Goal: Task Accomplishment & Management: Complete application form

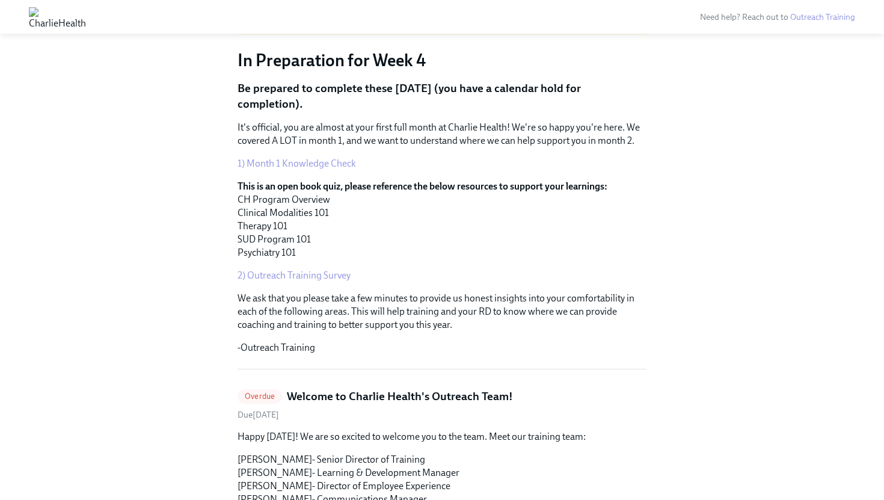
scroll to position [108, 0]
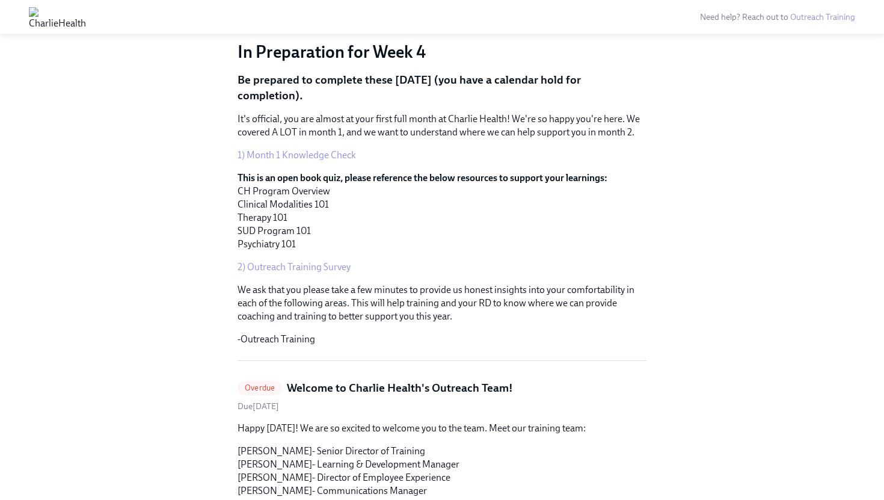
click at [302, 153] on link "1) Month 1 Knowledge Check" at bounding box center [296, 154] width 118 height 11
click at [294, 266] on link "2) Outreach Training Survey" at bounding box center [293, 266] width 113 height 11
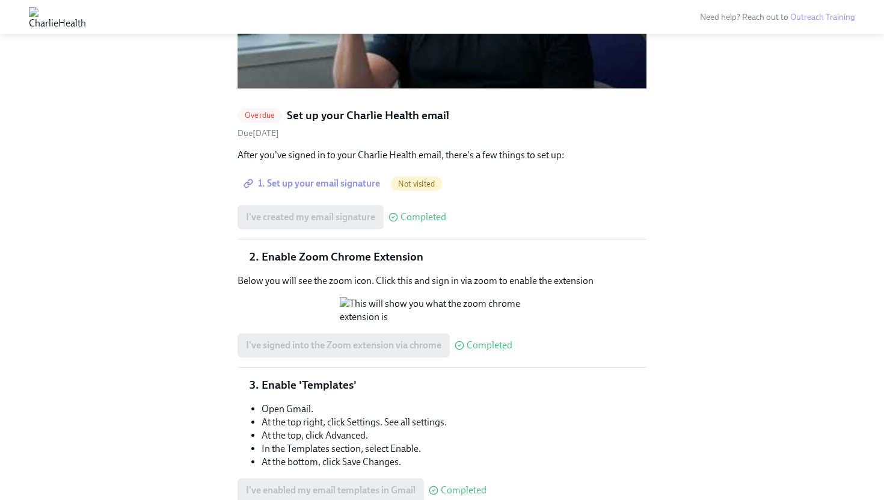
scroll to position [1175, 0]
click at [253, 109] on span "Overdue" at bounding box center [259, 113] width 44 height 9
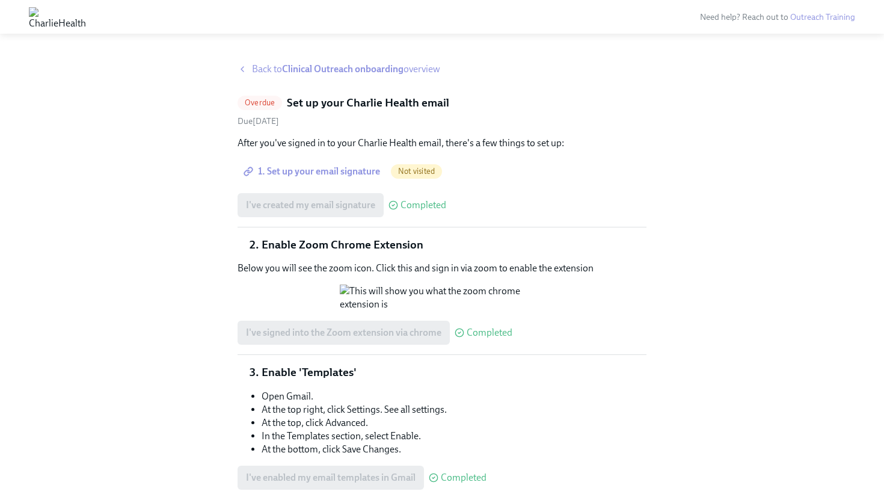
click at [300, 72] on strong "Clinical Outreach onboarding" at bounding box center [342, 68] width 121 height 11
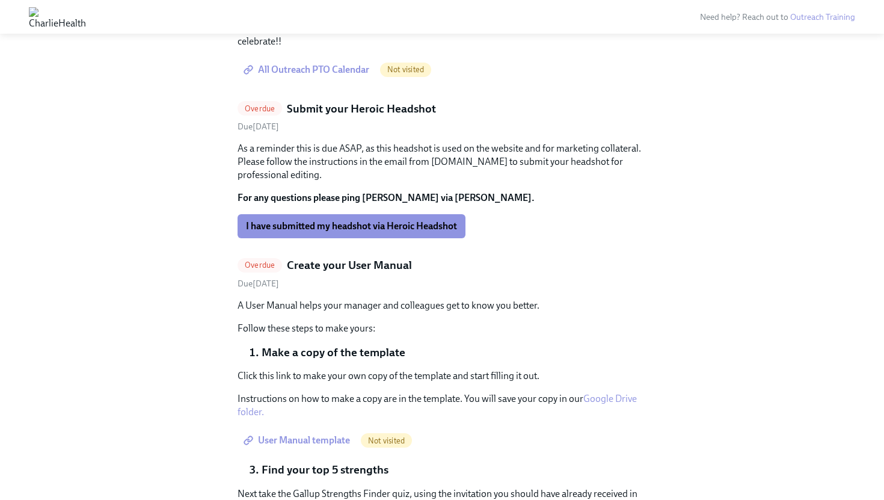
scroll to position [2865, 0]
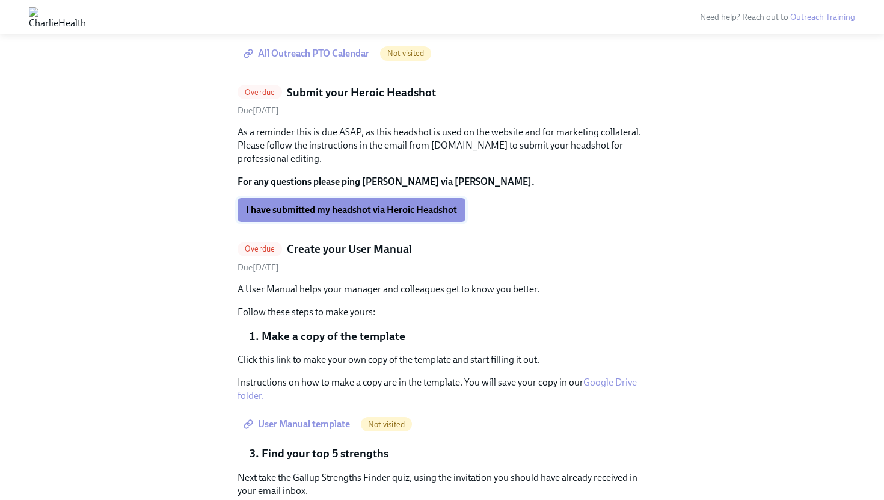
click at [350, 216] on span "I have submitted my headshot via Heroic Headshot" at bounding box center [351, 210] width 211 height 12
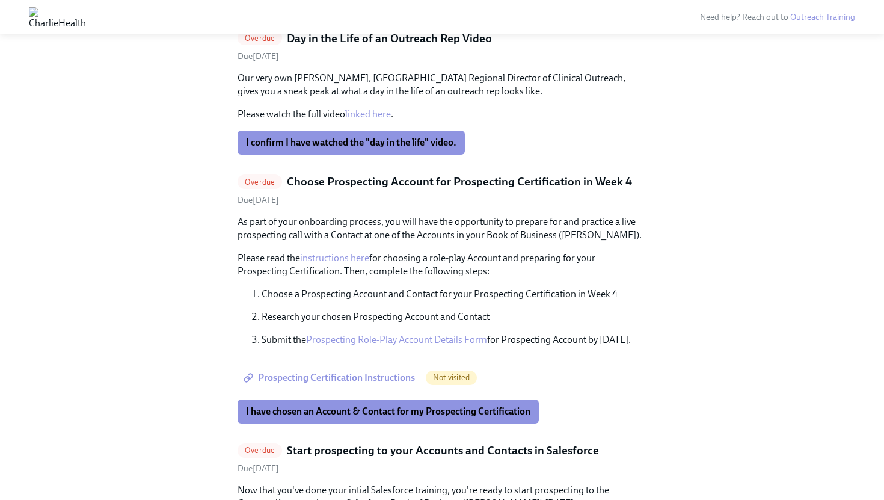
scroll to position [3892, 0]
click at [364, 148] on span "I confirm I have watched the "day in the life" video." at bounding box center [351, 142] width 210 height 12
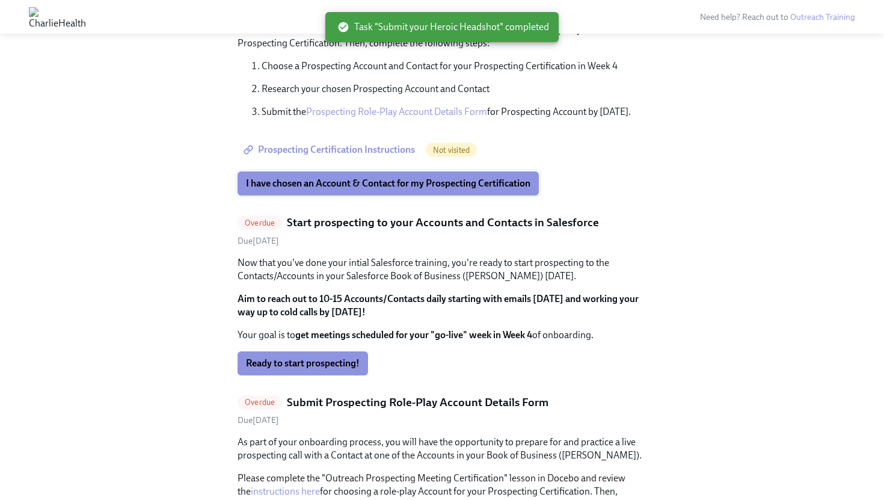
scroll to position [3819, 0]
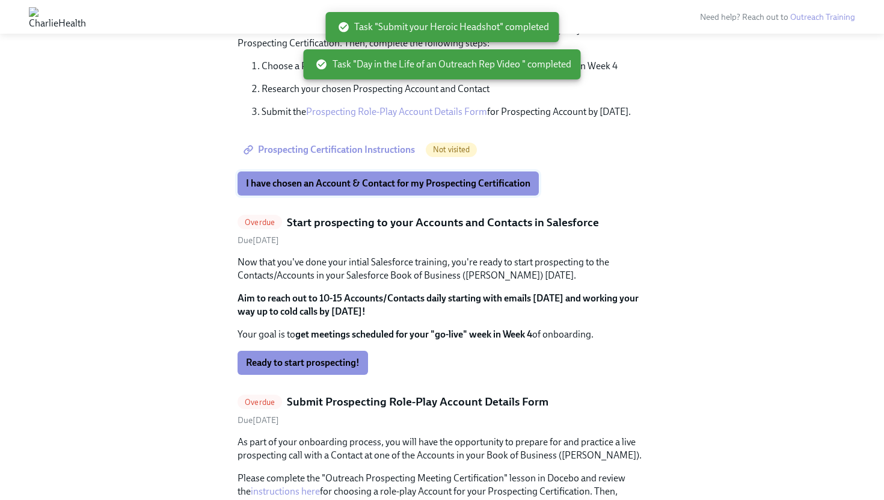
click at [360, 189] on span "I have chosen an Account & Contact for my Prospecting Certification" at bounding box center [388, 183] width 284 height 12
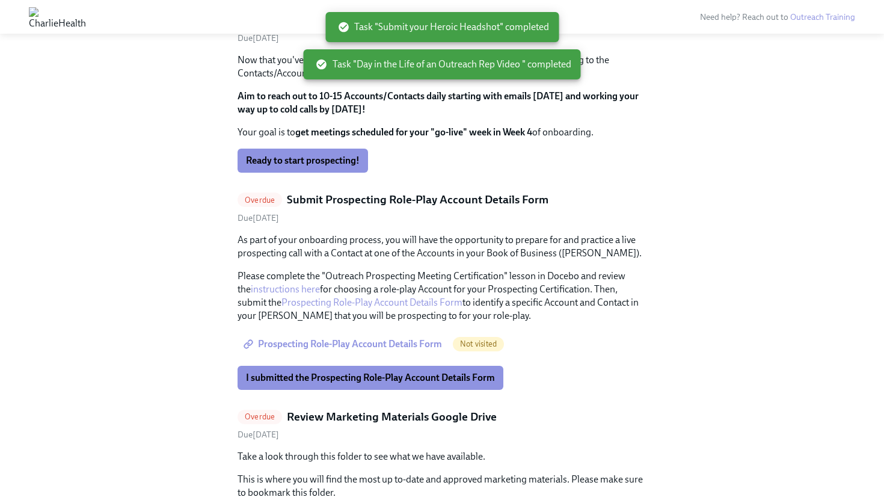
scroll to position [4026, 0]
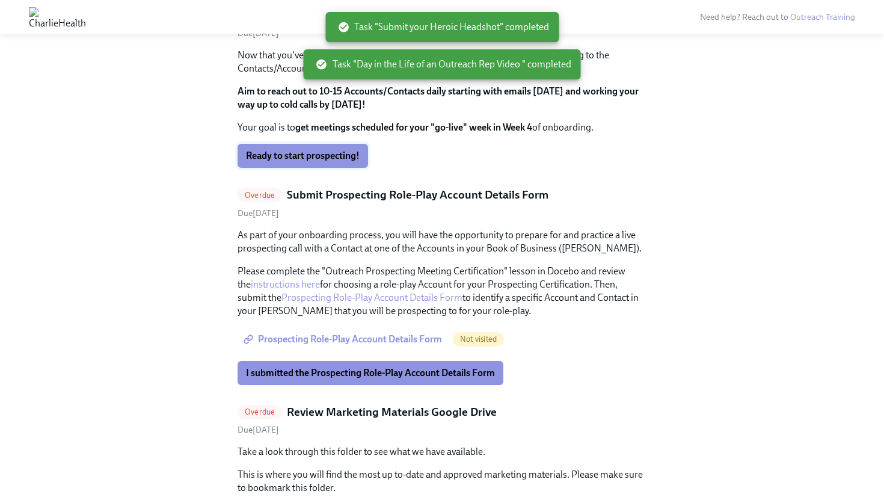
click at [324, 162] on span "Ready to start prospecting!" at bounding box center [303, 156] width 114 height 12
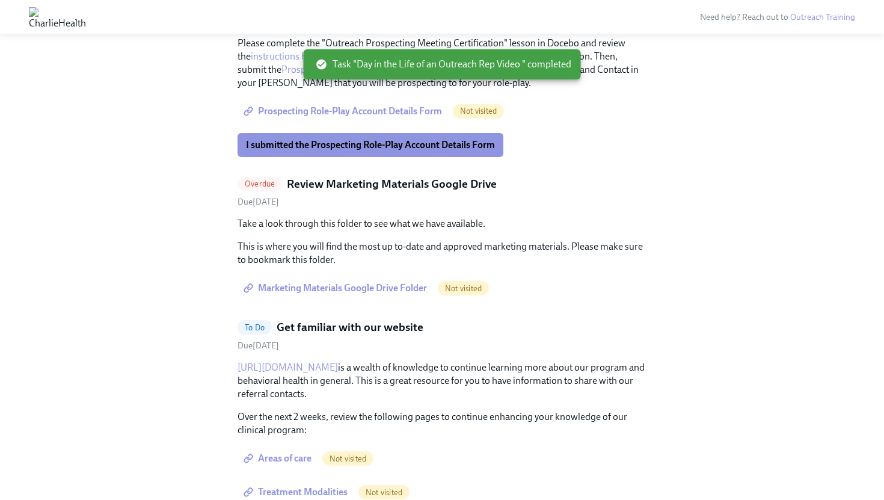
scroll to position [4254, 0]
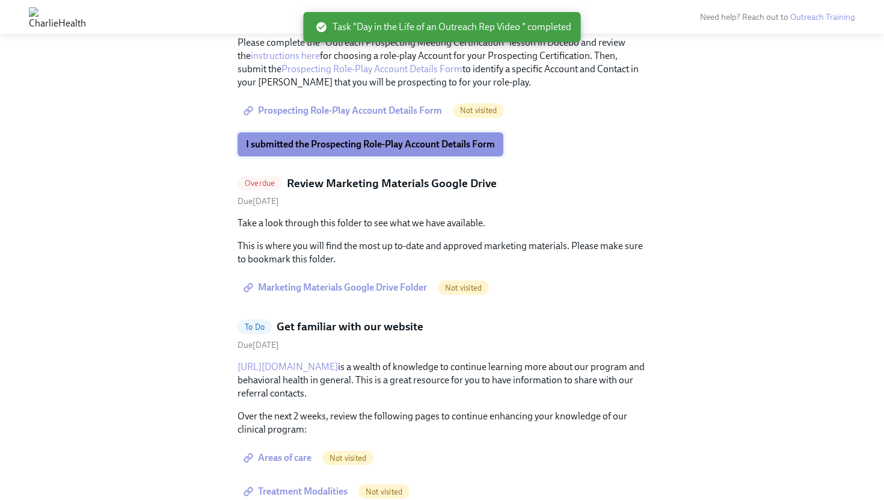
click at [362, 150] on span "I submitted the Prospecting Role-Play Account Details Form" at bounding box center [370, 144] width 249 height 12
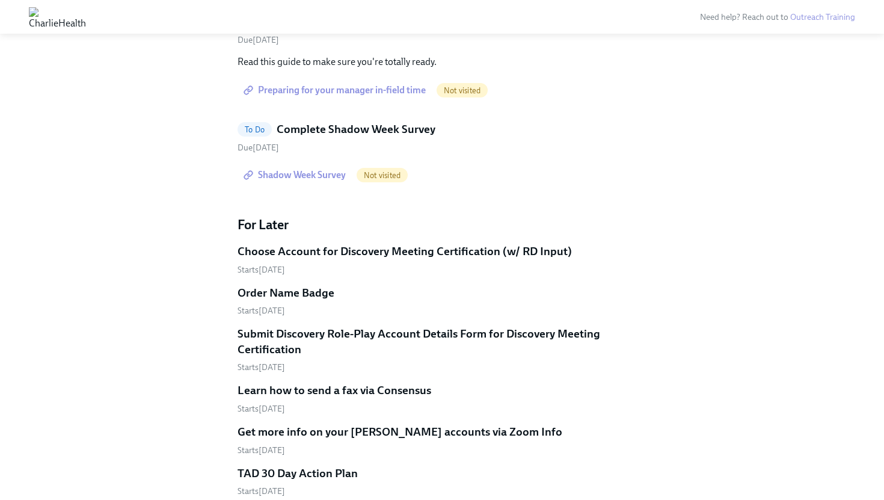
scroll to position [4613, 0]
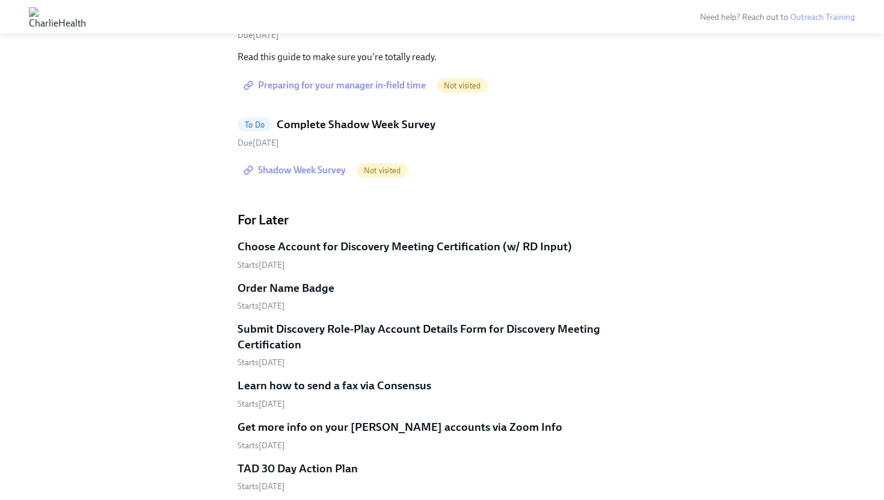
click at [284, 176] on span "Shadow Week Survey" at bounding box center [296, 170] width 100 height 12
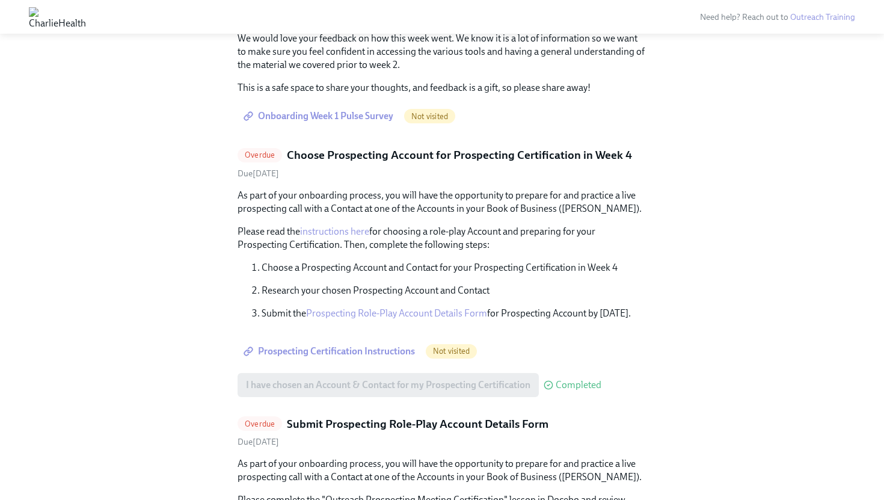
scroll to position [3619, 0]
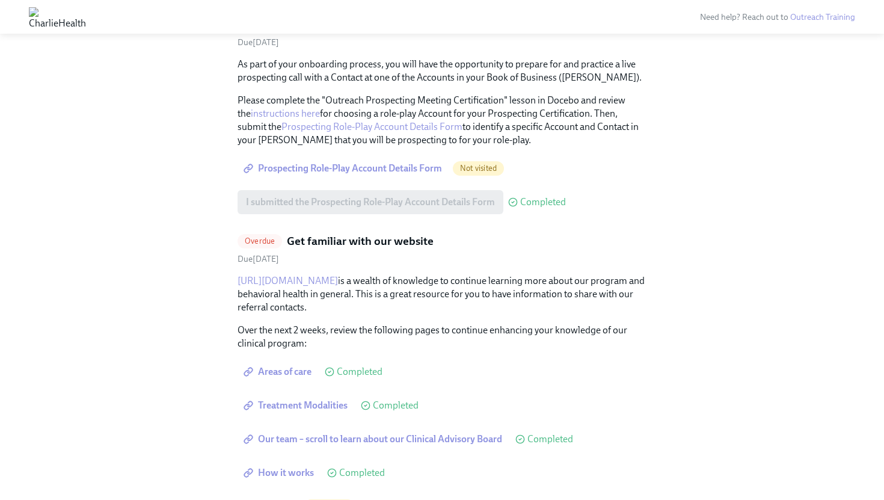
scroll to position [3506, 0]
click at [341, 174] on span "Prospecting Role-Play Account Details Form" at bounding box center [344, 168] width 196 height 12
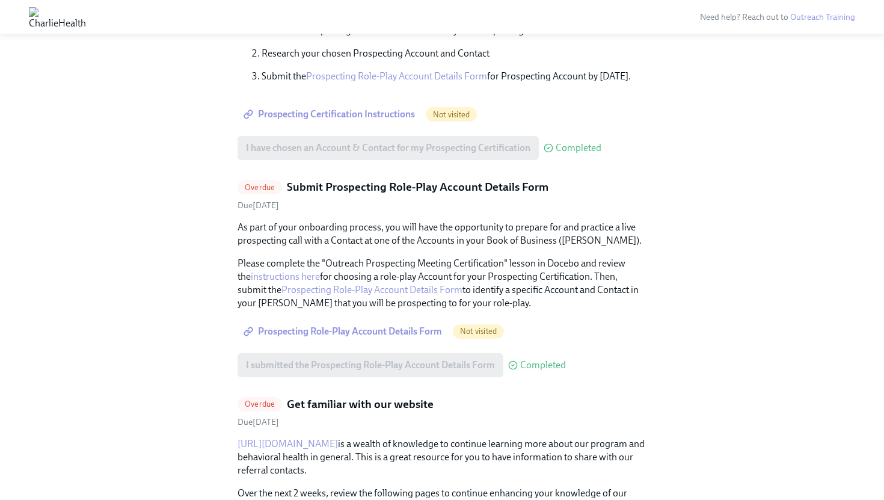
scroll to position [3341, 0]
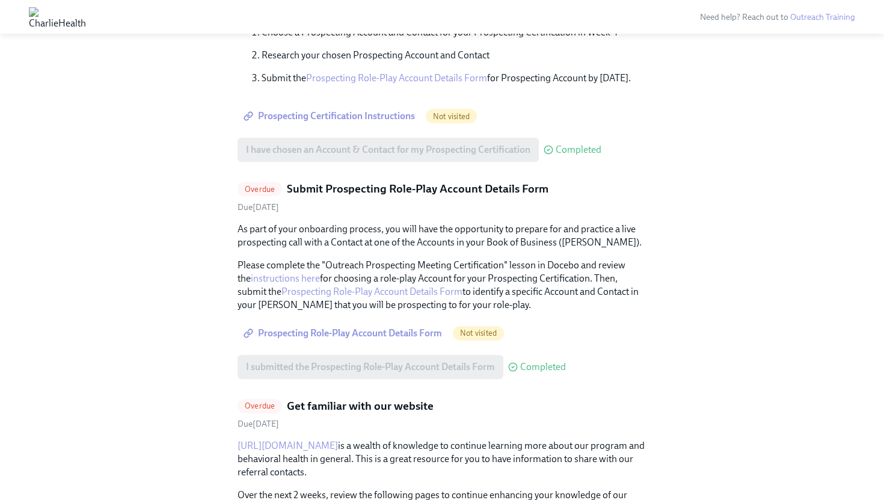
click at [347, 122] on span "Prospecting Certification Instructions" at bounding box center [330, 116] width 169 height 12
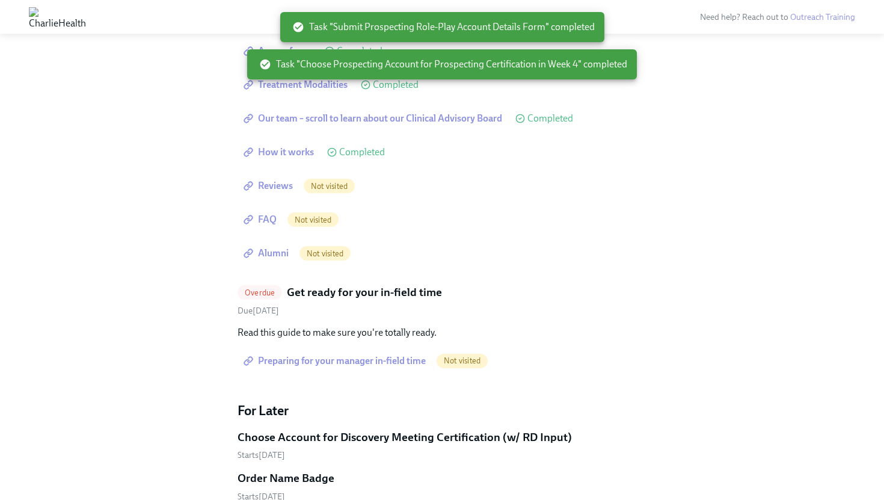
click at [271, 192] on span "Reviews" at bounding box center [269, 186] width 47 height 12
click at [263, 225] on span "FAQ" at bounding box center [261, 219] width 31 height 12
click at [271, 259] on span "Alumni" at bounding box center [267, 253] width 43 height 12
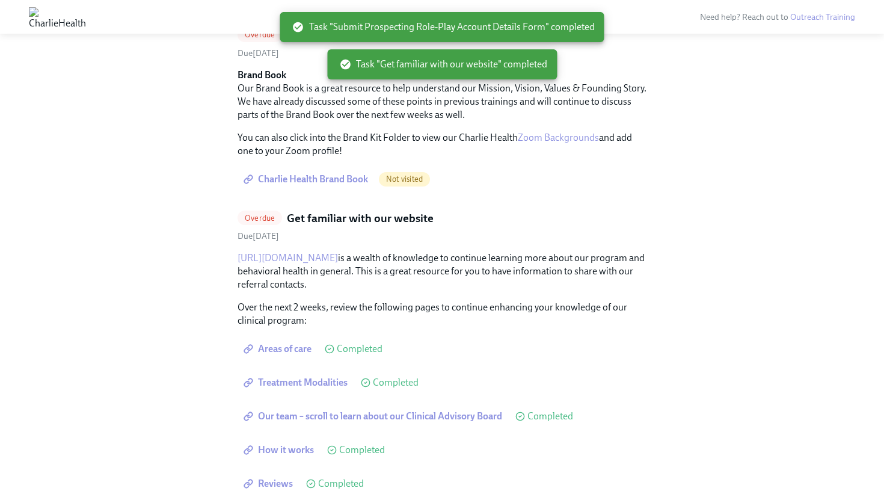
scroll to position [3125, 0]
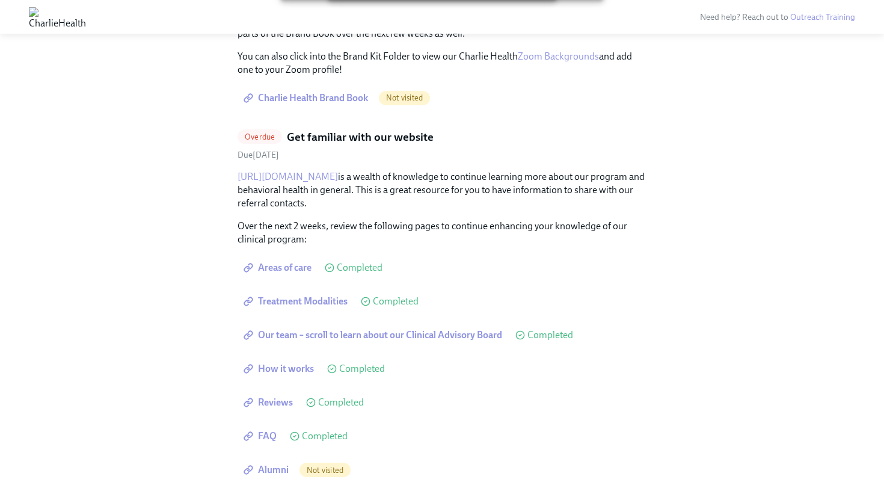
click at [325, 104] on span "Charlie Health Brand Book" at bounding box center [307, 98] width 122 height 12
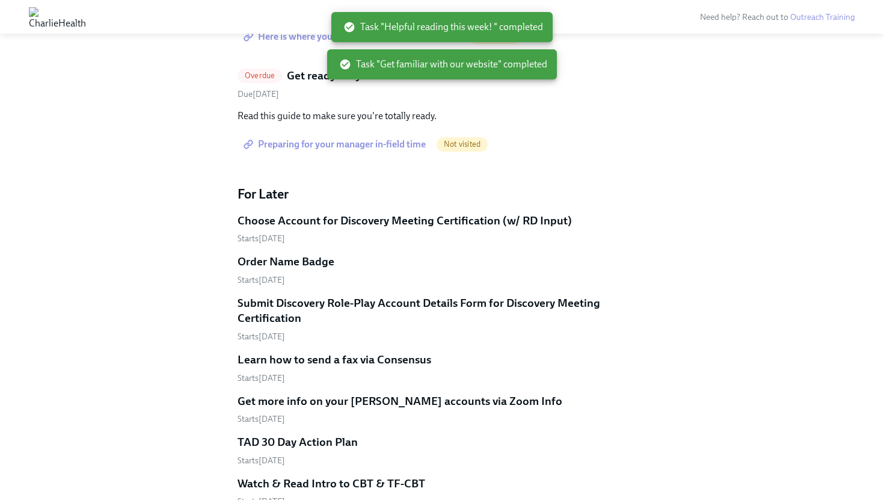
scroll to position [3001, 0]
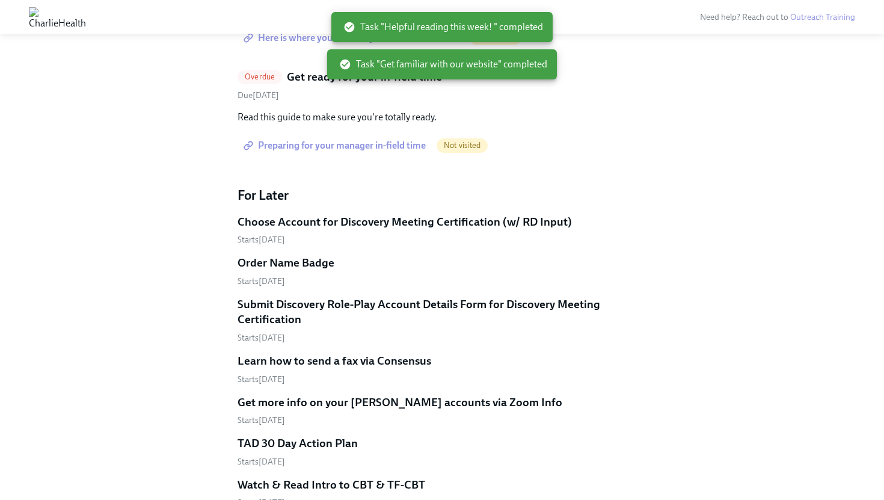
click at [347, 152] on span "Preparing for your manager in-field time" at bounding box center [336, 145] width 180 height 12
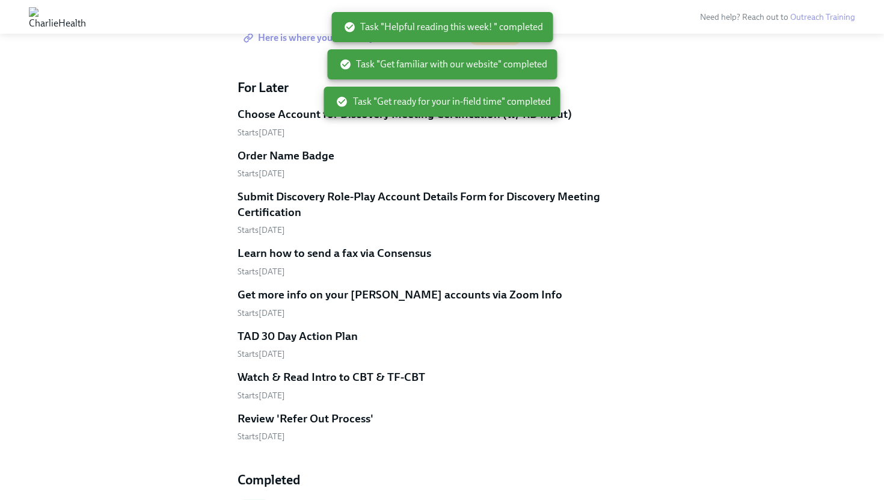
scroll to position [2924, 0]
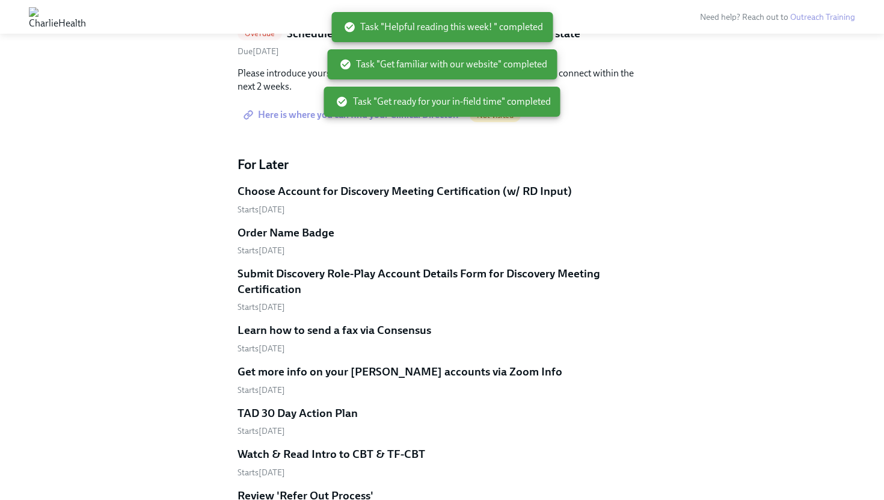
click at [366, 127] on link "Here is where you can find your Clinical Director." at bounding box center [352, 115] width 230 height 24
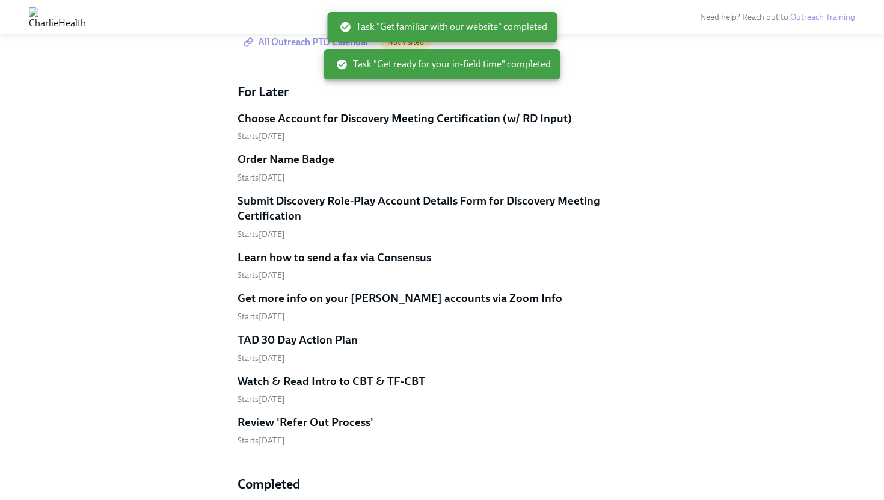
scroll to position [2850, 0]
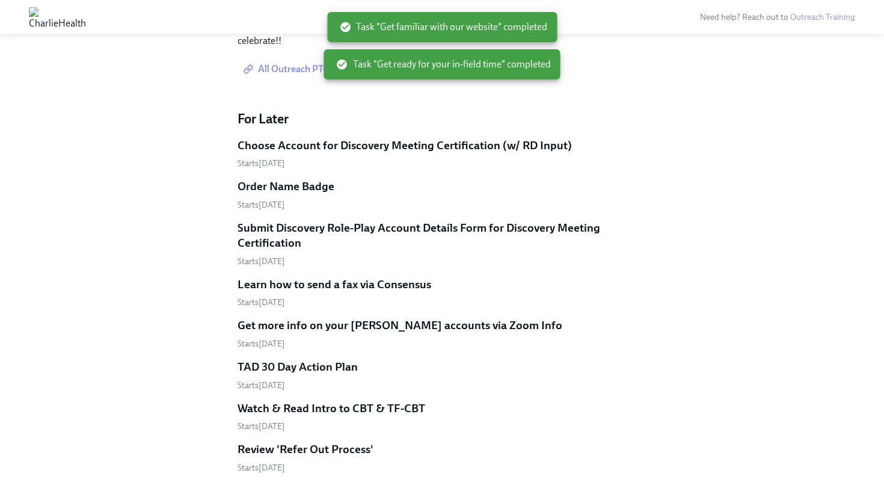
click at [325, 75] on span "All Outreach PTO Calendar" at bounding box center [307, 69] width 123 height 12
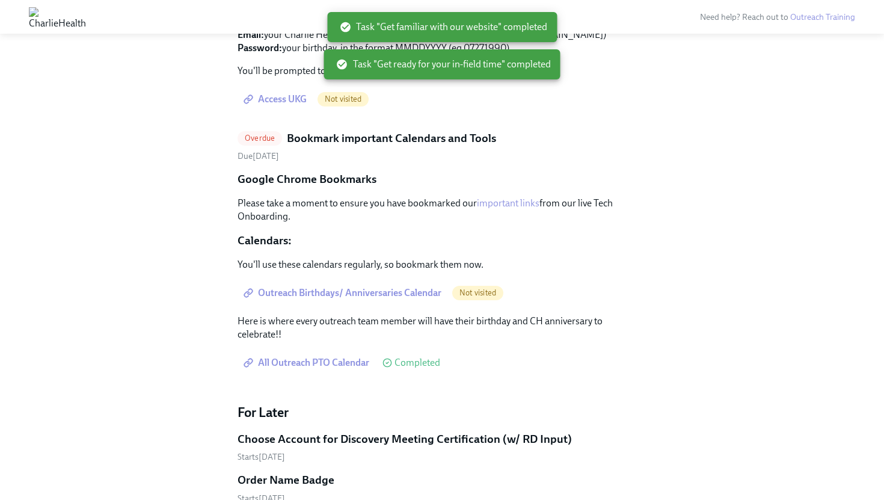
scroll to position [2552, 0]
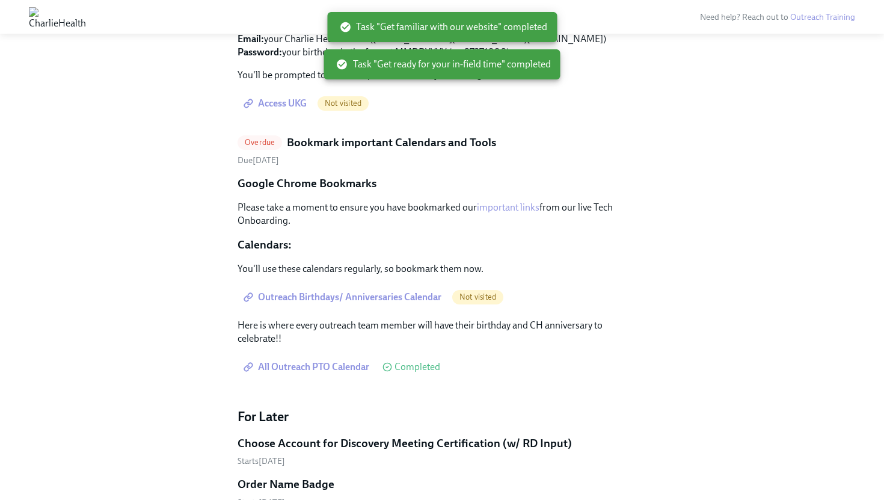
click at [272, 109] on span "Access UKG" at bounding box center [276, 103] width 61 height 12
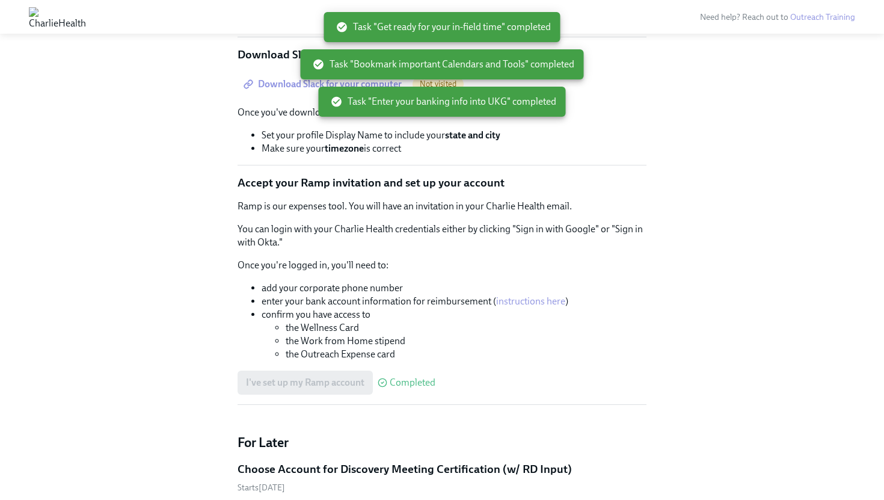
scroll to position [2018, 0]
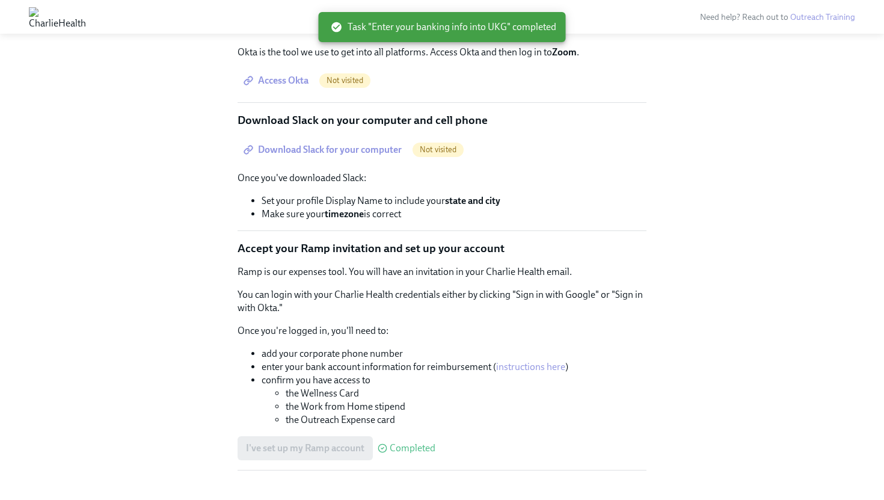
click at [306, 156] on span "Download Slack for your computer" at bounding box center [324, 150] width 156 height 12
click at [287, 87] on span "Access Okta" at bounding box center [277, 81] width 63 height 12
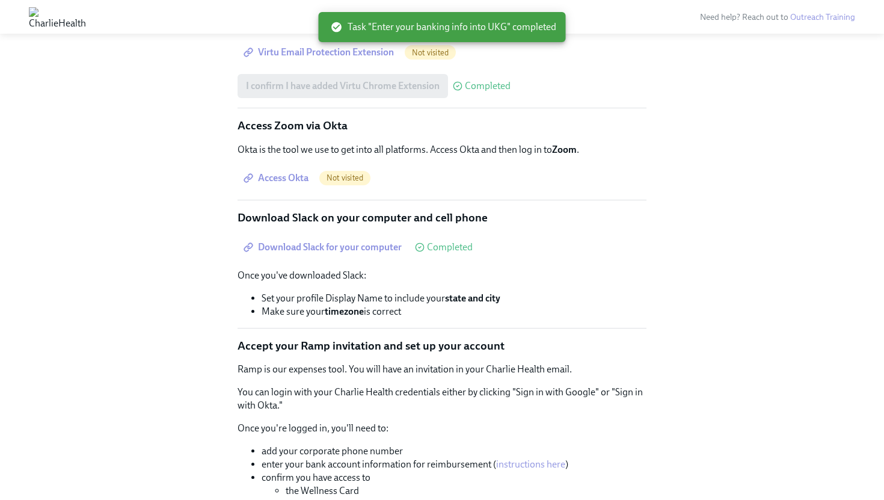
scroll to position [1918, 0]
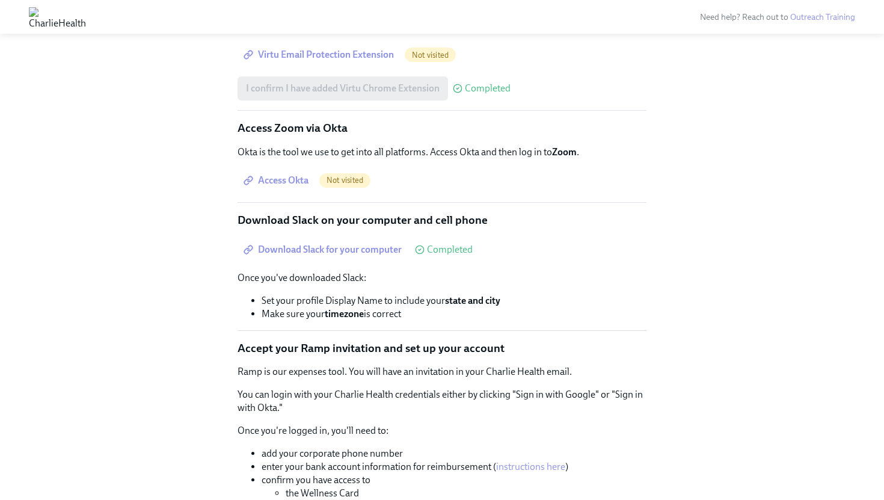
click at [324, 61] on span "Virtu Email Protection Extension" at bounding box center [320, 55] width 148 height 12
click at [279, 186] on span "Access Okta" at bounding box center [277, 180] width 63 height 12
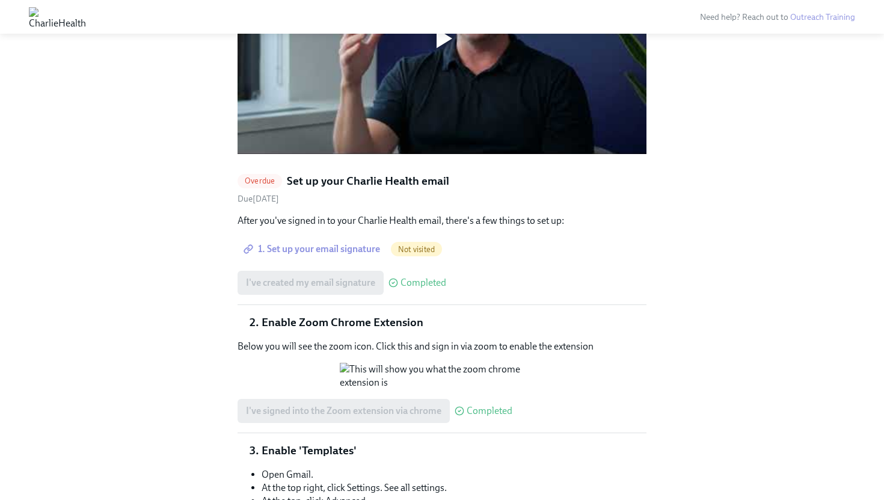
scroll to position [1109, 0]
click at [317, 242] on span "1. Set up your email signature" at bounding box center [313, 248] width 134 height 12
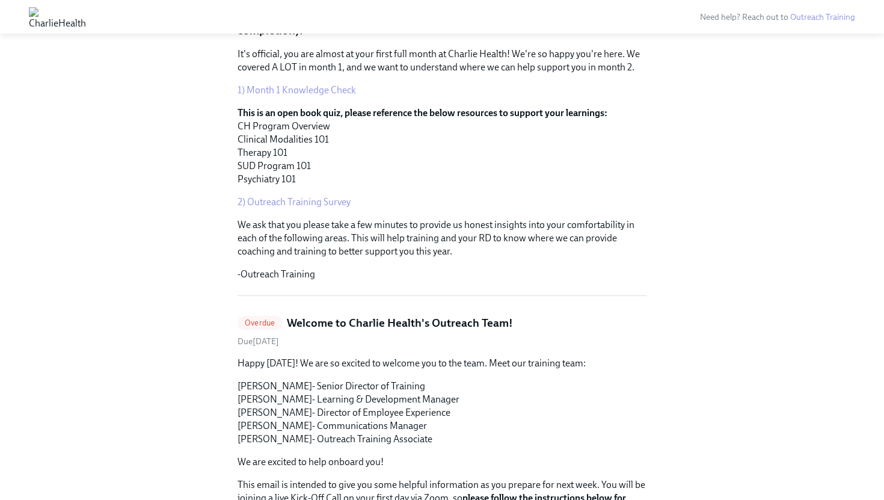
scroll to position [0, 0]
